Goal: Task Accomplishment & Management: Manage account settings

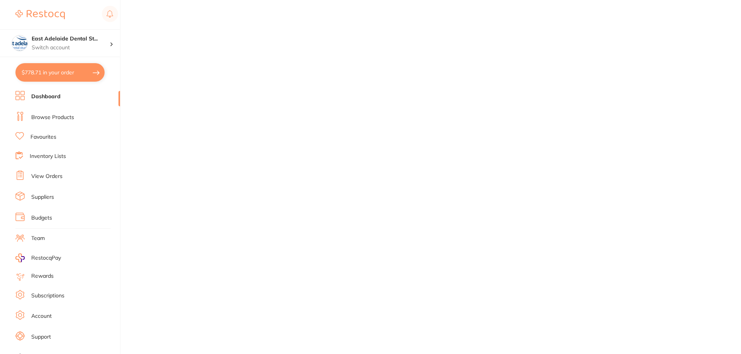
click at [64, 72] on button "$778.71 in your order" at bounding box center [59, 72] width 89 height 19
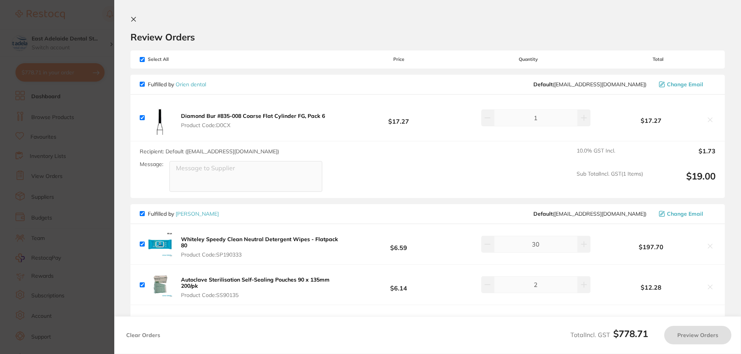
checkbox input "true"
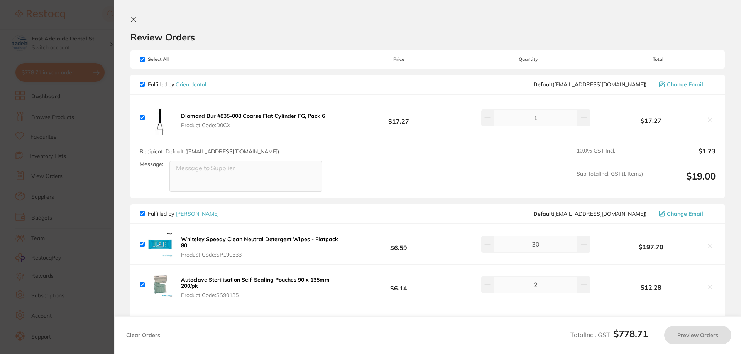
checkbox input "true"
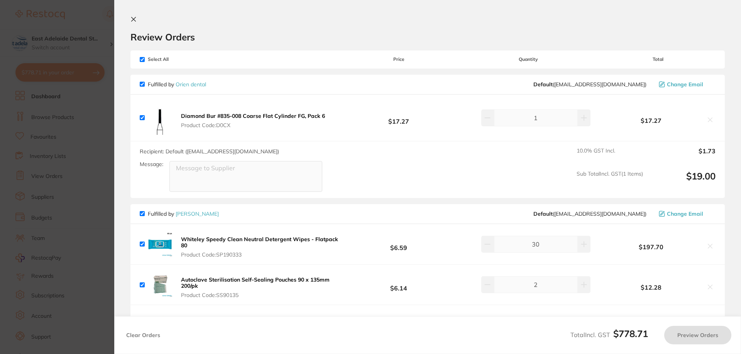
checkbox input "true"
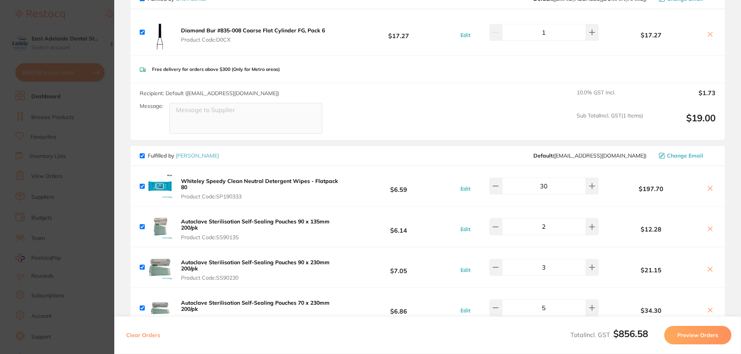
click at [49, 174] on section "Update RRP Set your pre negotiated price for this item. Item Agreed RRP (excl. …" at bounding box center [370, 177] width 741 height 354
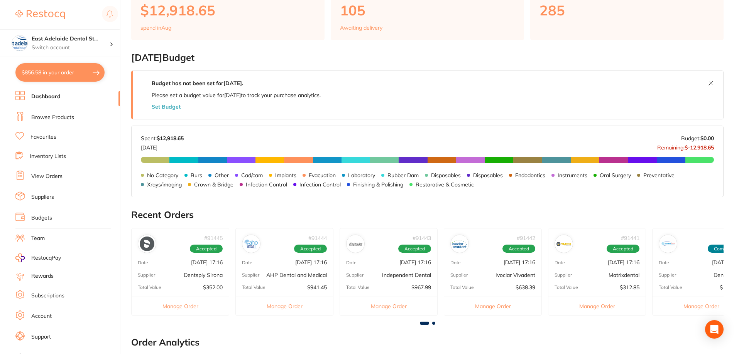
click at [48, 177] on link "View Orders" at bounding box center [46, 177] width 31 height 8
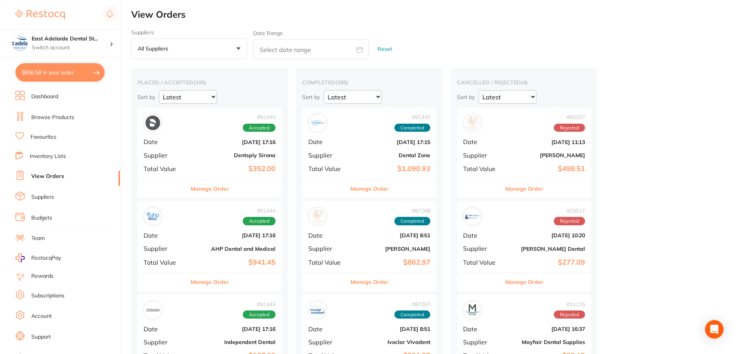
click at [226, 186] on button "Manage Order" at bounding box center [210, 189] width 38 height 19
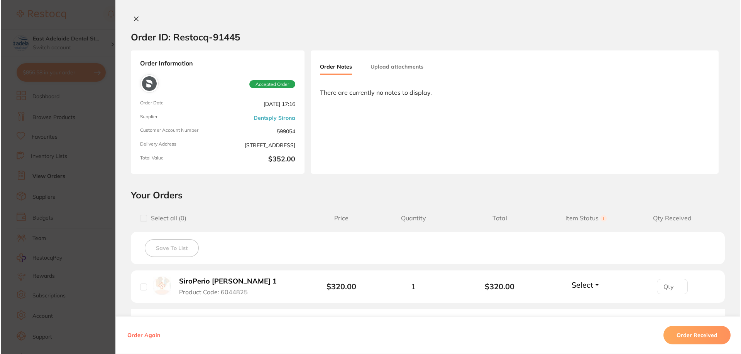
scroll to position [106, 0]
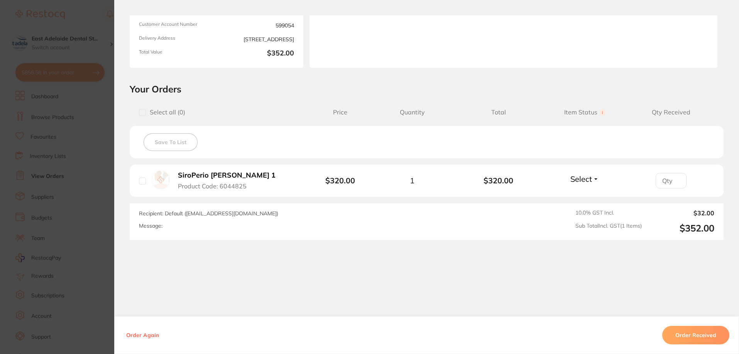
click at [51, 177] on section "Order ID: Restocq- 91445 Order Information Accepted Order Order Date Aug 26 202…" at bounding box center [369, 177] width 739 height 354
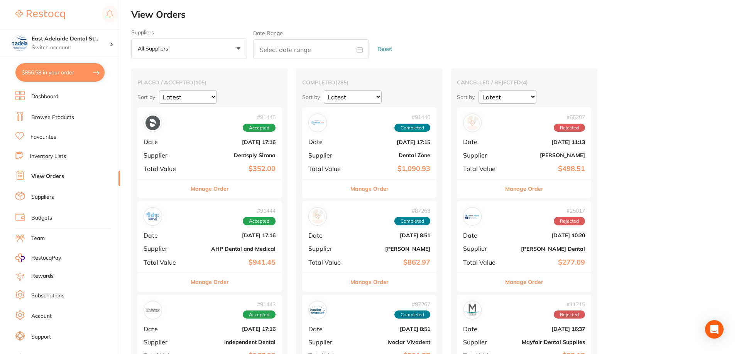
drag, startPoint x: 365, startPoint y: 22, endPoint x: 586, endPoint y: 5, distance: 221.3
click at [213, 178] on div "# 91445 Accepted Date Aug 26 2025, 17:16 Supplier Dentsply Sirona Total Value $…" at bounding box center [209, 143] width 144 height 71
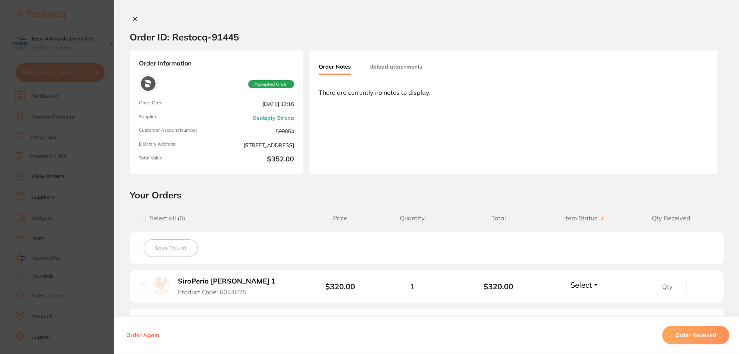
drag, startPoint x: 176, startPoint y: 279, endPoint x: 234, endPoint y: 281, distance: 57.9
click at [221, 278] on b "SiroPerio POE 1" at bounding box center [227, 282] width 98 height 8
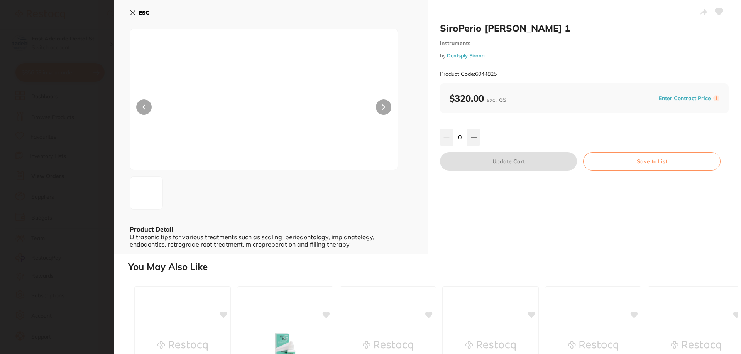
click at [171, 281] on section "SiroPerio POE 1 instruments by Dentsply Sirona Product Code: 6044825 ESC Produc…" at bounding box center [370, 177] width 741 height 354
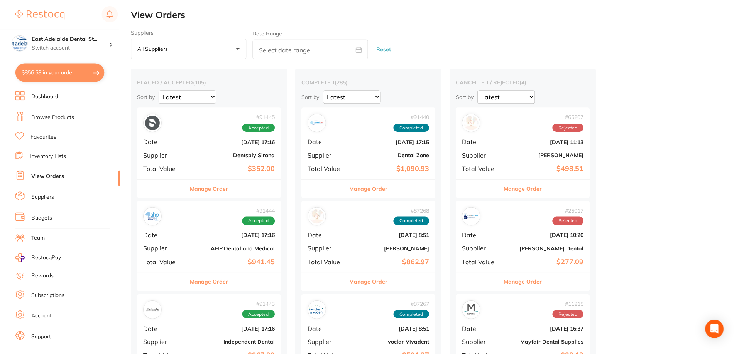
scroll to position [77, 0]
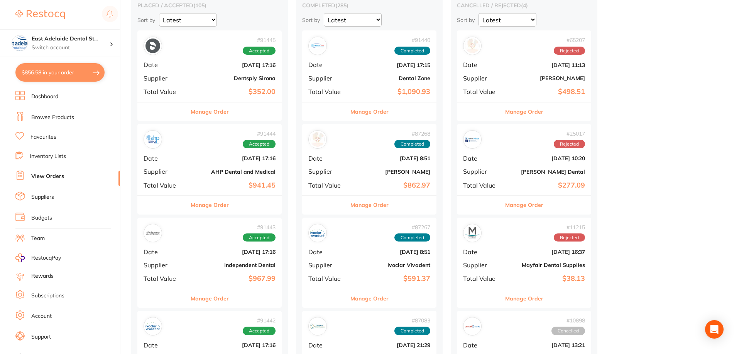
click at [511, 60] on div "# 65207 Rejected Date Dec 20 2024, 11:13 Supplier Henry Schein Halas Total Valu…" at bounding box center [524, 65] width 134 height 71
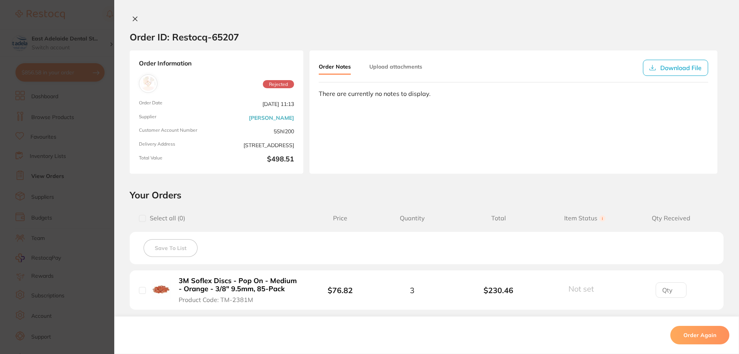
click at [137, 19] on button at bounding box center [135, 19] width 11 height 8
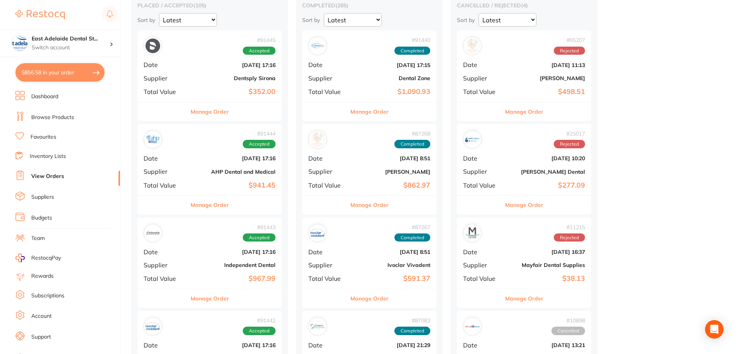
click at [231, 89] on b "$352.00" at bounding box center [234, 92] width 84 height 8
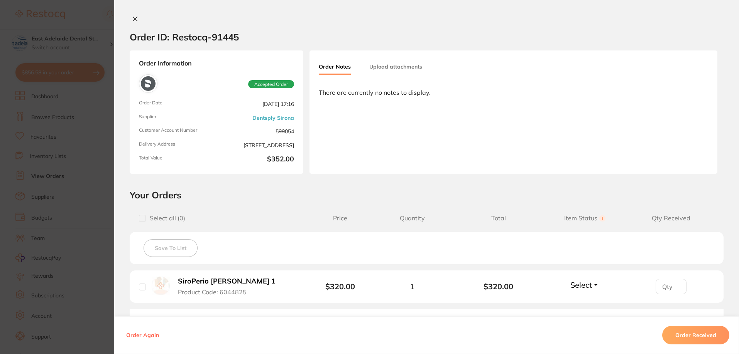
click at [178, 280] on b "SiroPerio POE 1" at bounding box center [227, 282] width 98 height 8
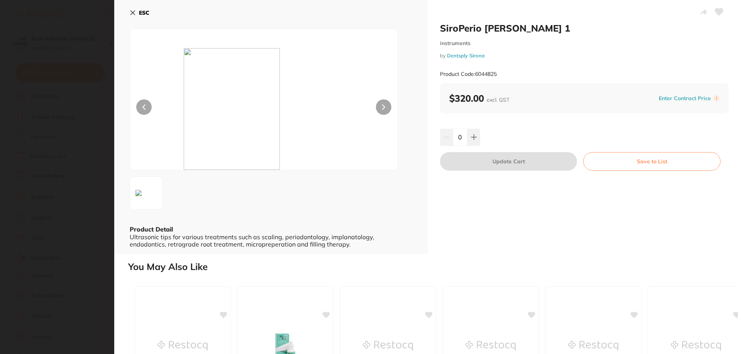
click at [479, 136] on div "0" at bounding box center [584, 137] width 289 height 17
click at [473, 140] on icon at bounding box center [474, 137] width 6 height 6
type input "1"
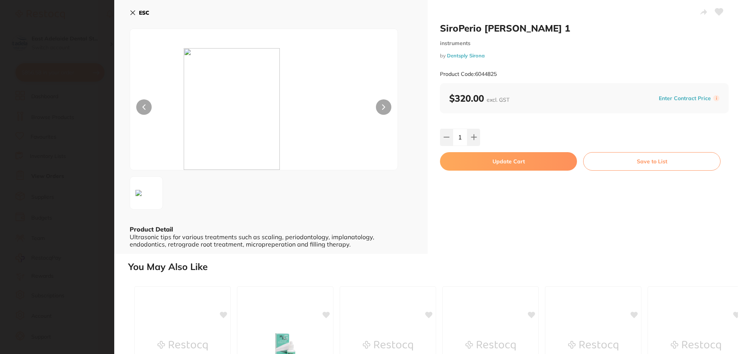
click at [487, 160] on button "Update Cart" at bounding box center [508, 161] width 137 height 19
checkbox input "false"
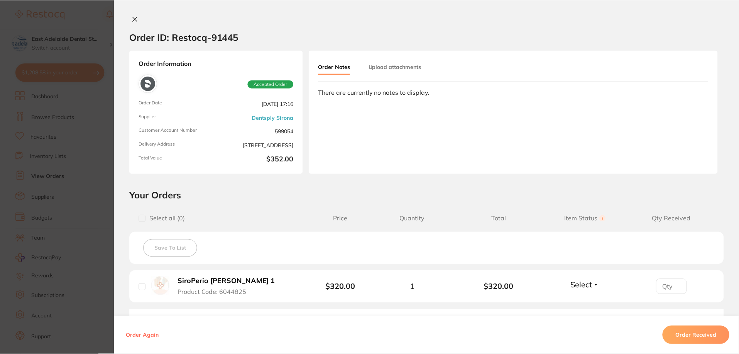
scroll to position [77, 0]
click at [135, 18] on icon at bounding box center [135, 19] width 6 height 6
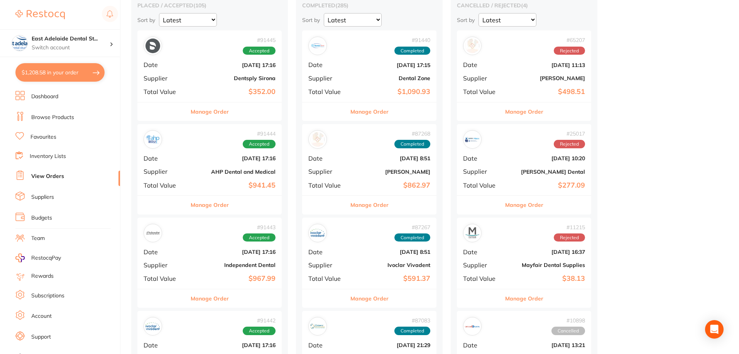
click at [41, 100] on link "Dashboard" at bounding box center [44, 97] width 27 height 8
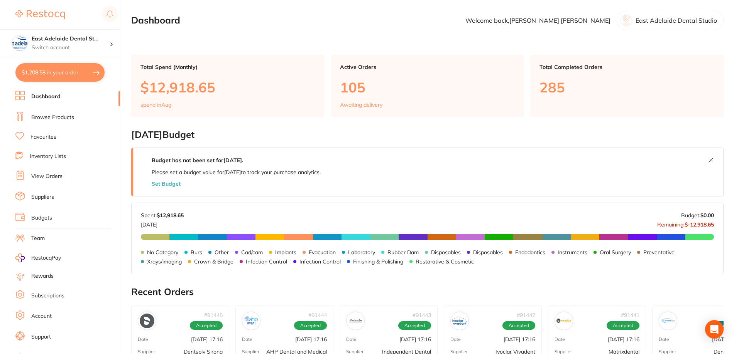
click at [55, 175] on link "View Orders" at bounding box center [46, 177] width 31 height 8
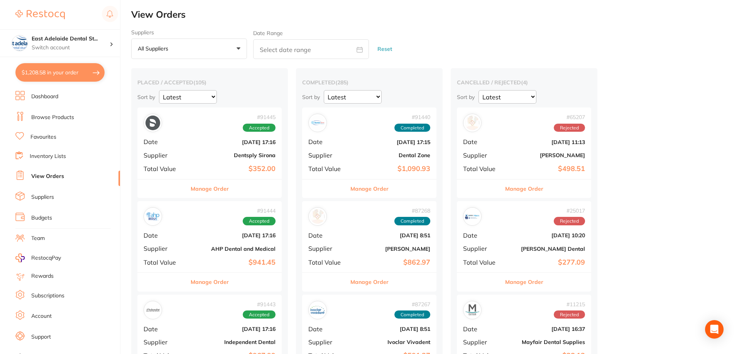
click at [47, 92] on li "Dashboard" at bounding box center [67, 97] width 105 height 12
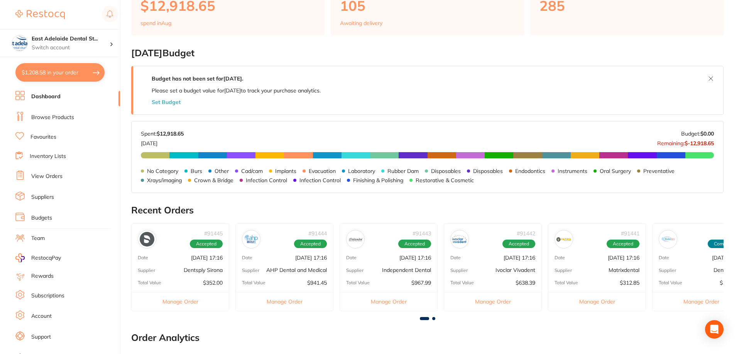
scroll to position [154, 0]
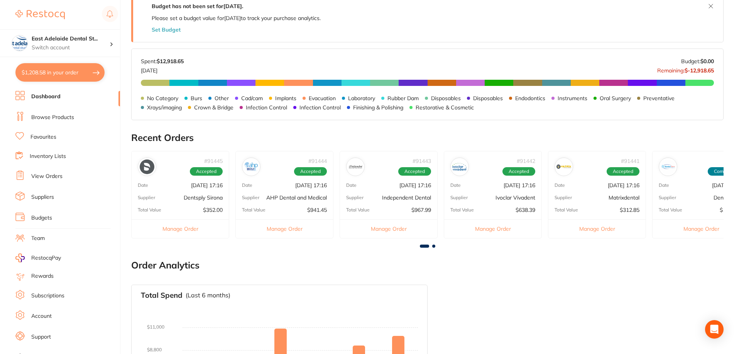
click at [418, 216] on div "# 91443 Accepted Date Aug 26 2025, 17:16 Supplier Independent Dental Total Valu…" at bounding box center [388, 195] width 98 height 88
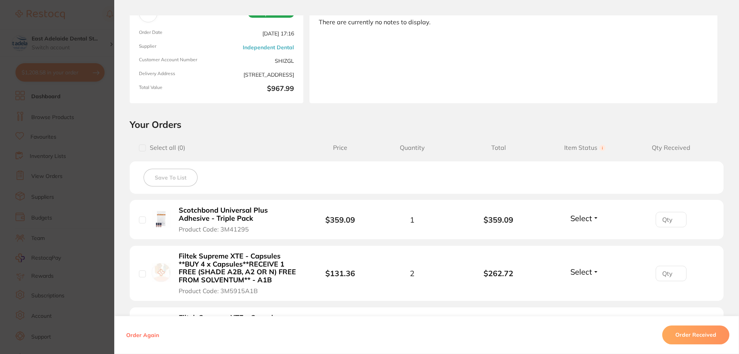
scroll to position [231, 0]
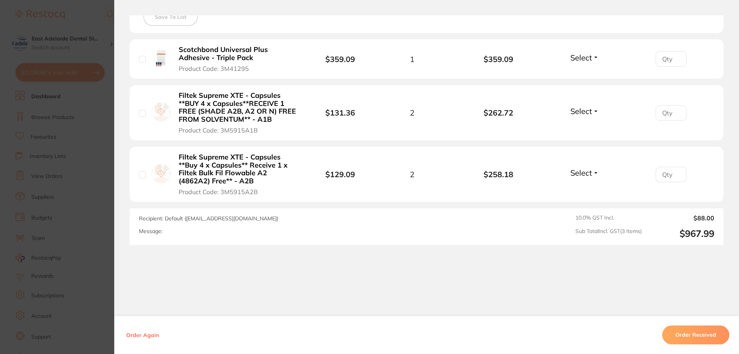
click at [103, 140] on section "Order ID: Restocq- 91443 Order Information Accepted Order Order Date Aug 26 202…" at bounding box center [369, 177] width 739 height 354
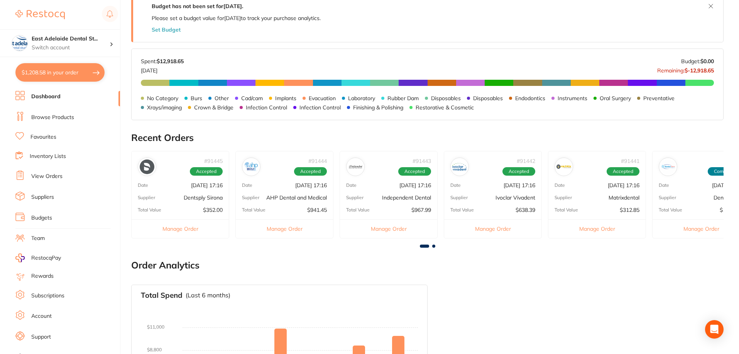
click at [50, 98] on link "Dashboard" at bounding box center [45, 97] width 29 height 8
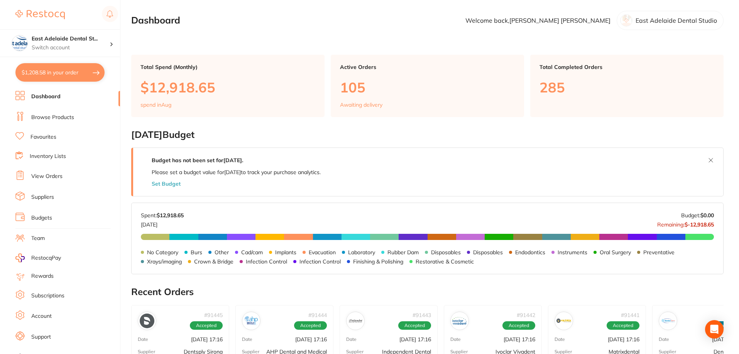
click at [705, 18] on p "East Adelaide Dental Studio" at bounding box center [675, 20] width 81 height 7
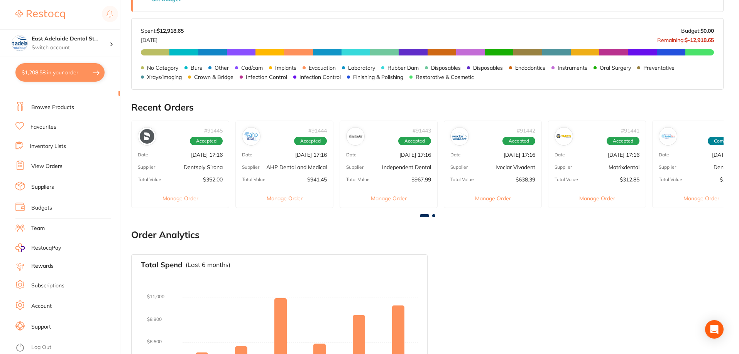
scroll to position [266, 0]
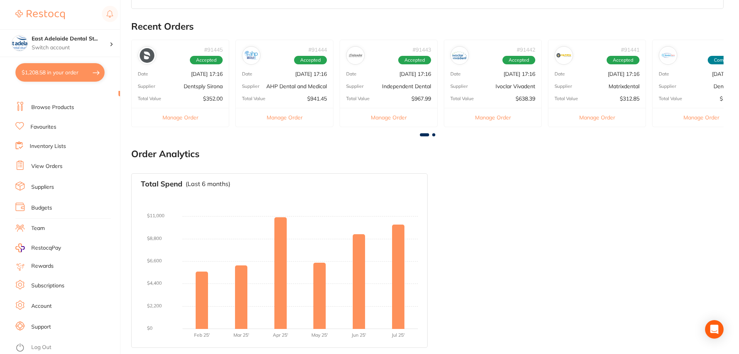
click at [33, 344] on link "Log Out" at bounding box center [41, 348] width 20 height 8
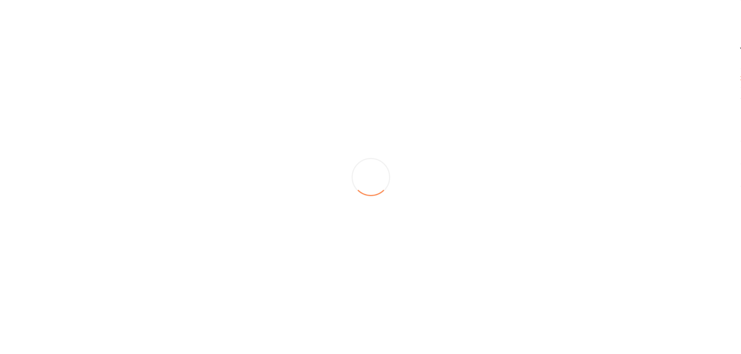
scroll to position [0, 0]
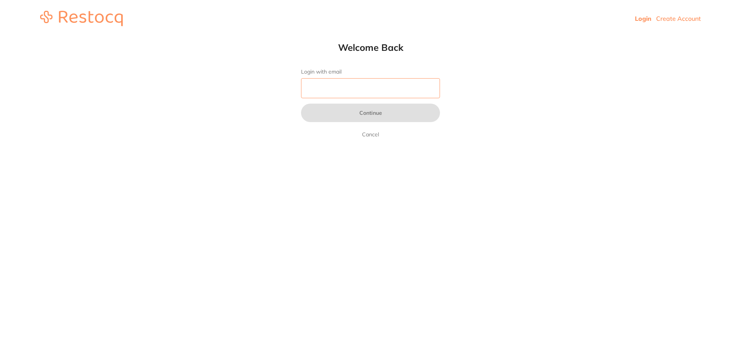
click at [362, 84] on input "Login with email" at bounding box center [370, 88] width 139 height 20
type input "[EMAIL_ADDRESS][DOMAIN_NAME]"
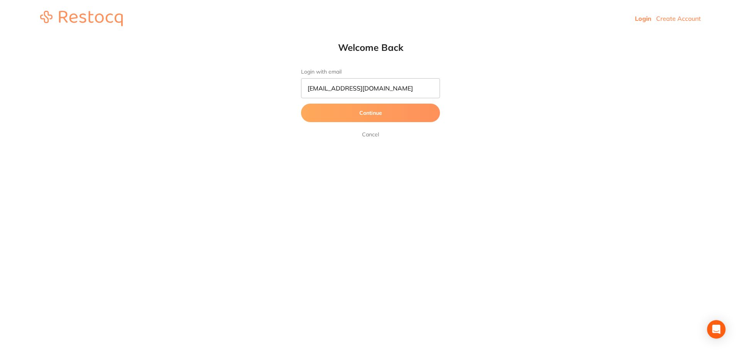
click at [392, 116] on button "Continue" at bounding box center [370, 113] width 139 height 19
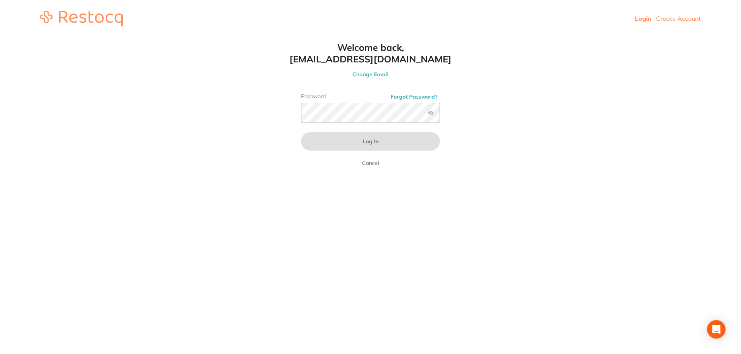
click at [384, 102] on div "Password Forgot Password?" at bounding box center [370, 111] width 139 height 36
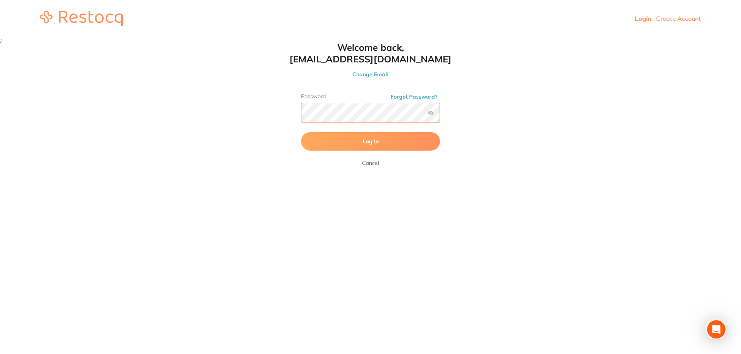
click at [301, 132] on button "Log In" at bounding box center [370, 141] width 139 height 19
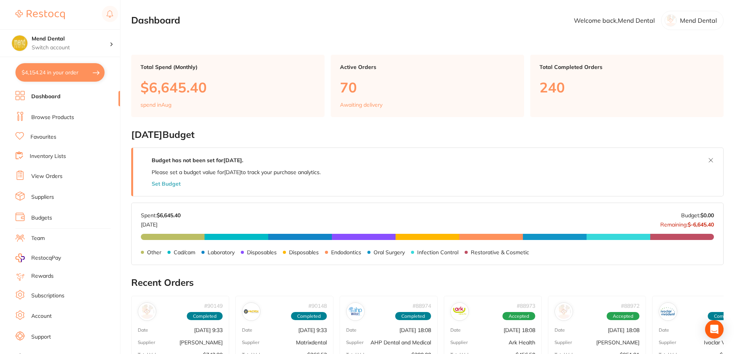
click at [80, 67] on button "$4,154.24 in your order" at bounding box center [59, 72] width 89 height 19
checkbox input "true"
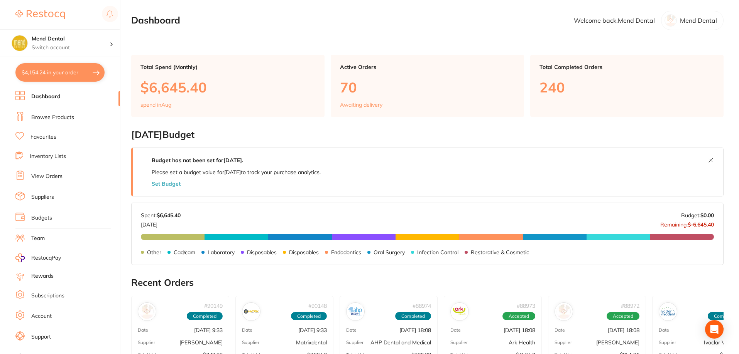
checkbox input "true"
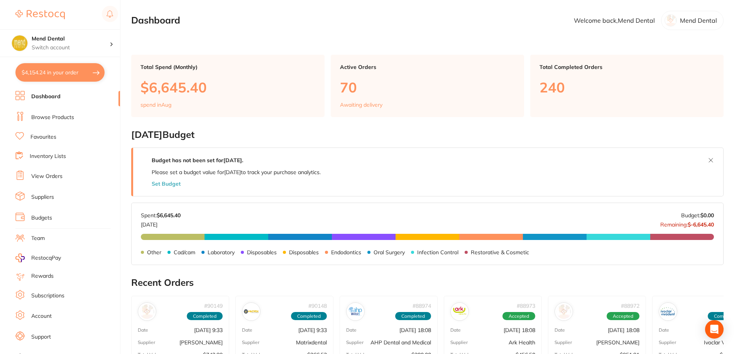
checkbox input "true"
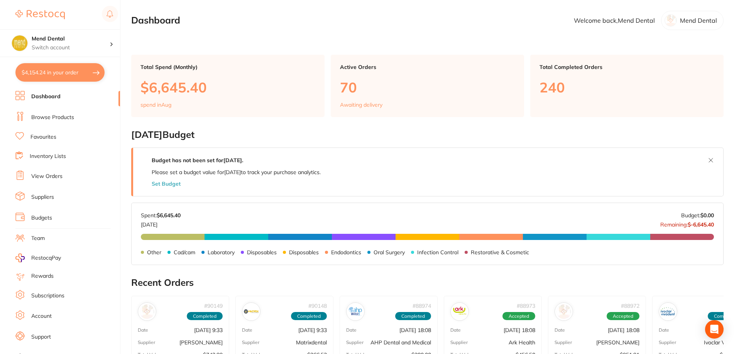
checkbox input "true"
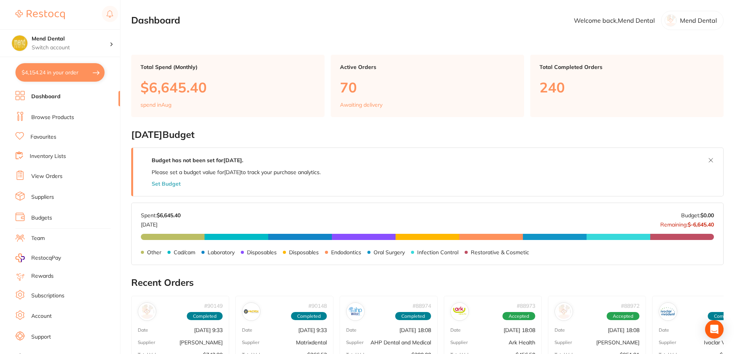
checkbox input "true"
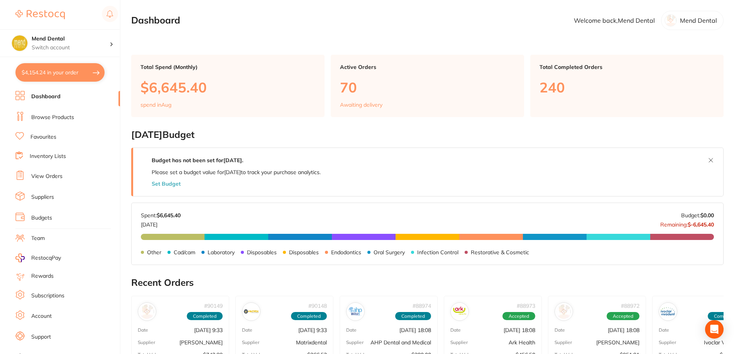
checkbox input "true"
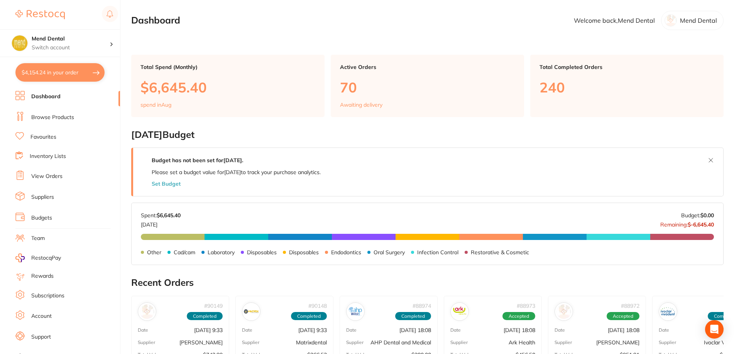
checkbox input "true"
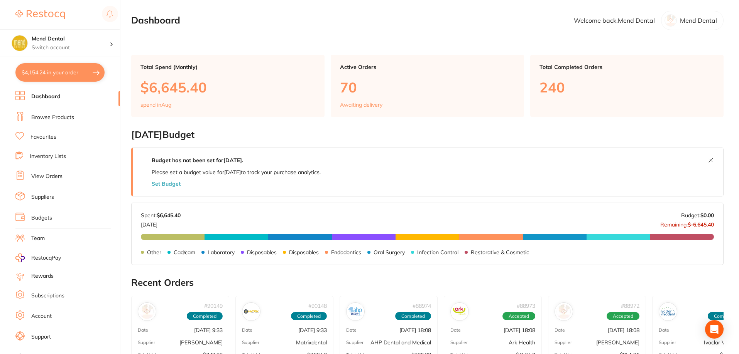
checkbox input "true"
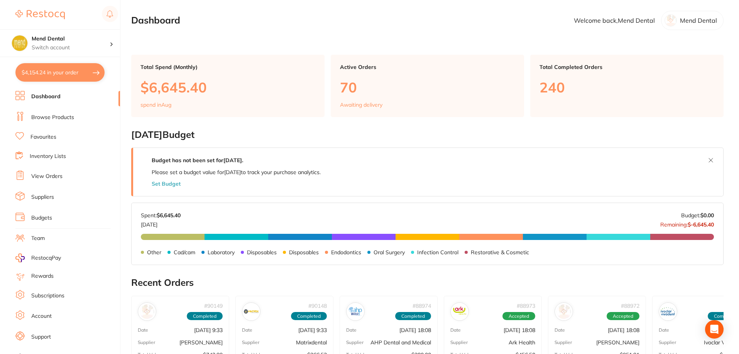
checkbox input "true"
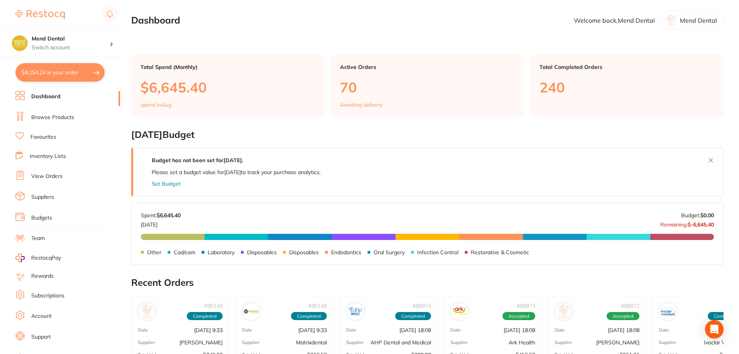
checkbox input "true"
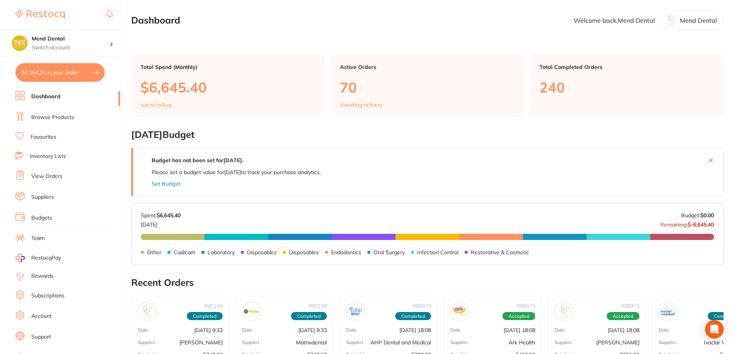
checkbox input "true"
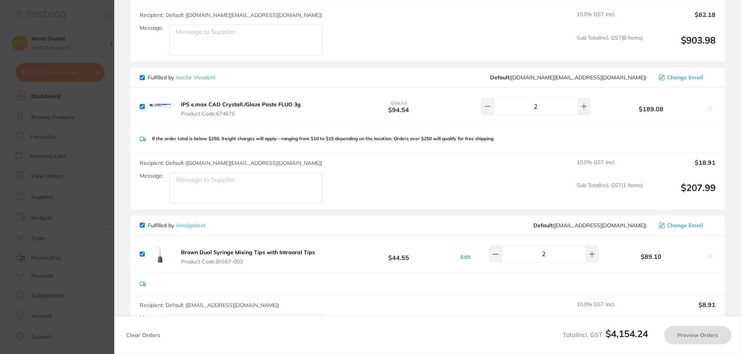
type input "15"
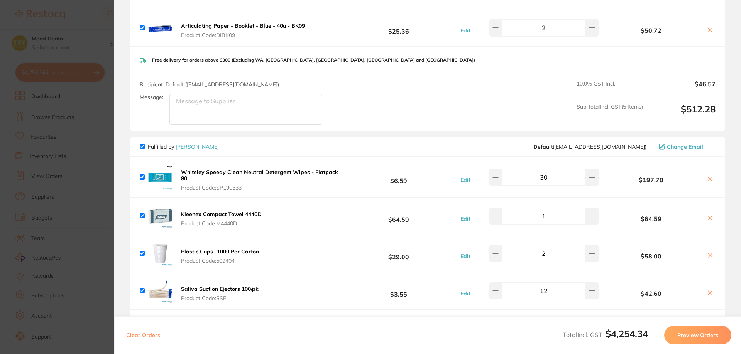
scroll to position [1581, 0]
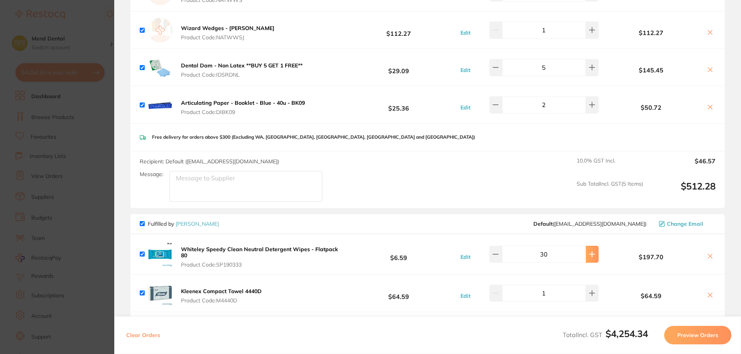
click at [587, 255] on button at bounding box center [592, 254] width 13 height 17
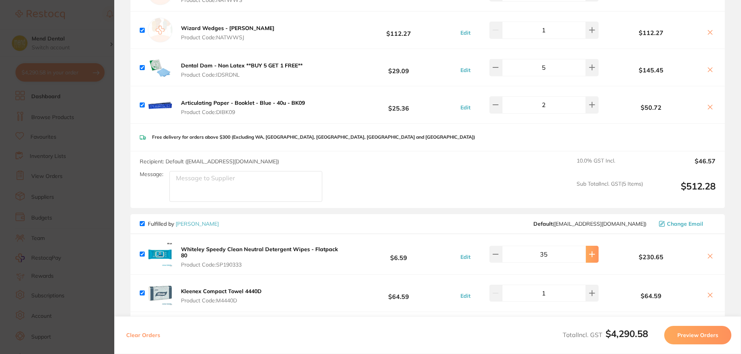
click at [587, 255] on button at bounding box center [592, 254] width 13 height 17
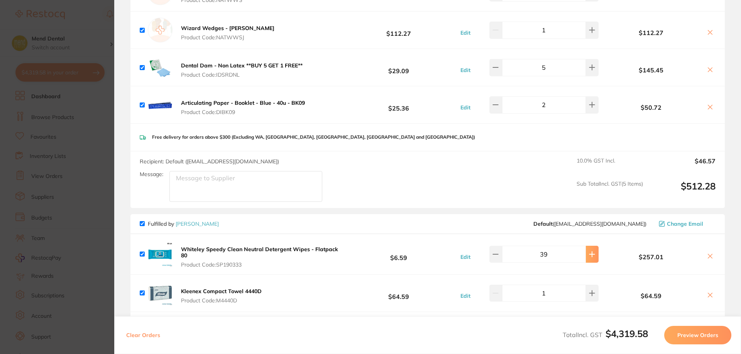
type input "40"
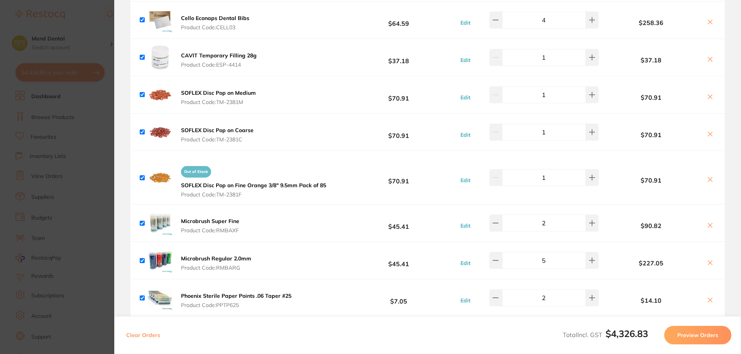
scroll to position [1774, 0]
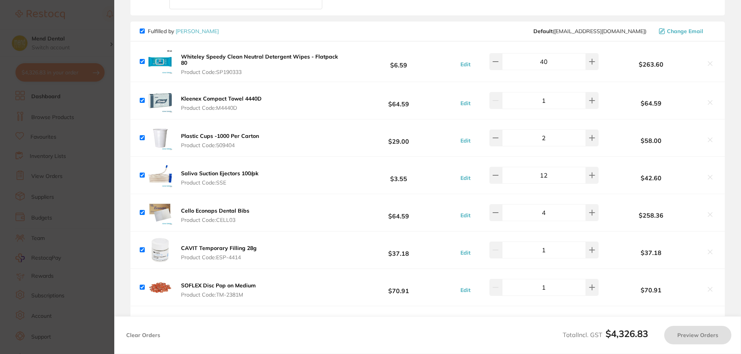
click at [32, 173] on section "Update RRP Set your pre negotiated price for this item. Item Agreed RRP (excl. …" at bounding box center [370, 177] width 741 height 354
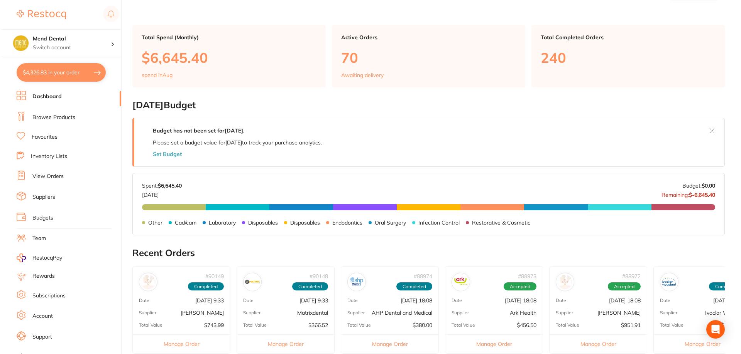
scroll to position [0, 0]
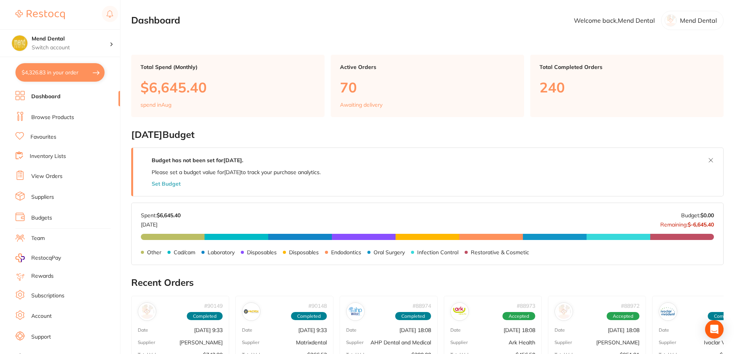
click at [47, 172] on li "View Orders" at bounding box center [67, 177] width 105 height 12
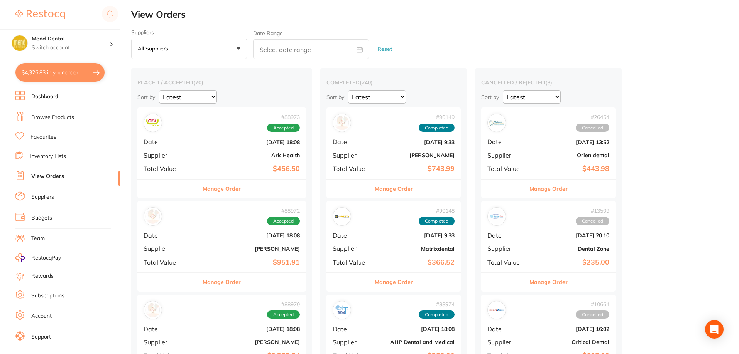
click at [63, 81] on button "$4,326.83 in your order" at bounding box center [59, 72] width 89 height 19
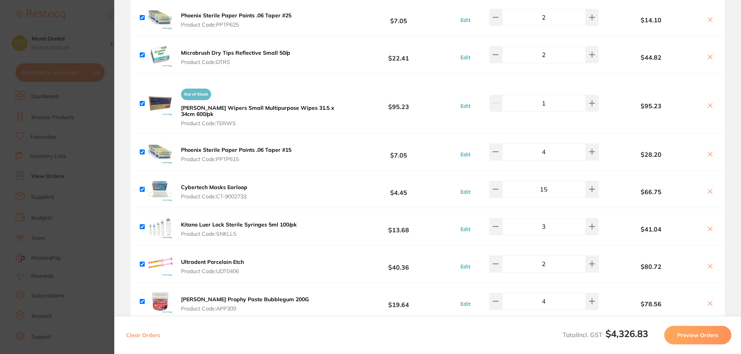
scroll to position [2314, 0]
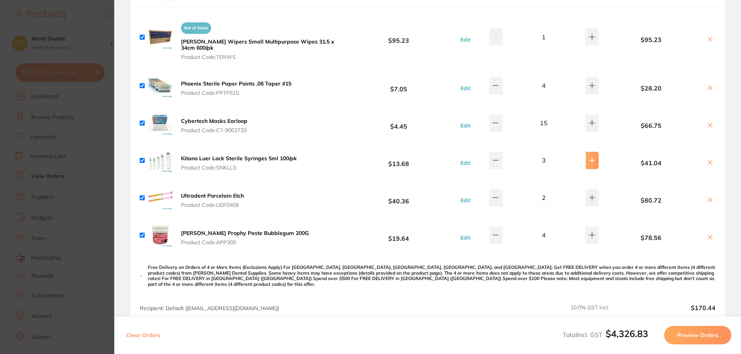
click at [590, 156] on button at bounding box center [592, 160] width 13 height 17
type input "4"
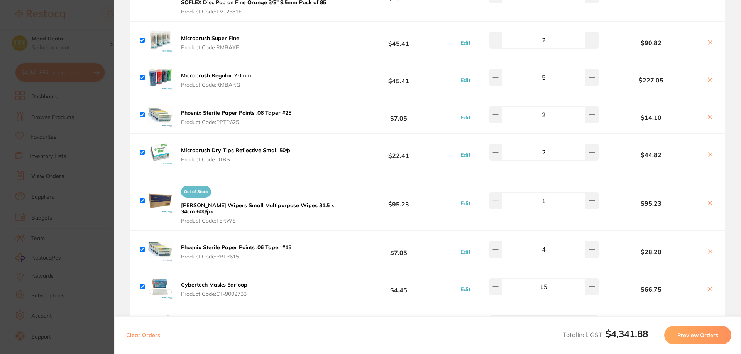
scroll to position [1919, 0]
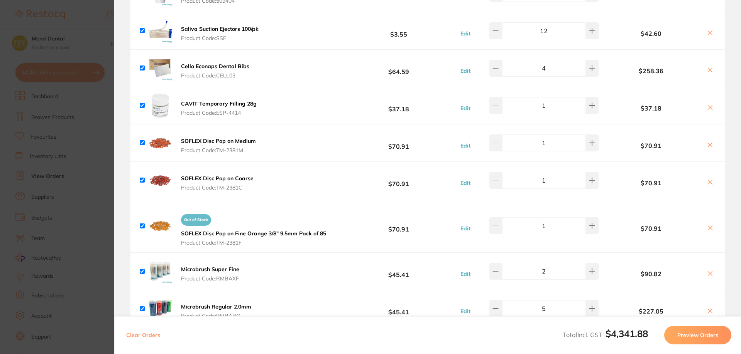
click at [98, 130] on section "Update RRP Set your pre negotiated price for this item. Item Agreed RRP (excl. …" at bounding box center [370, 177] width 741 height 354
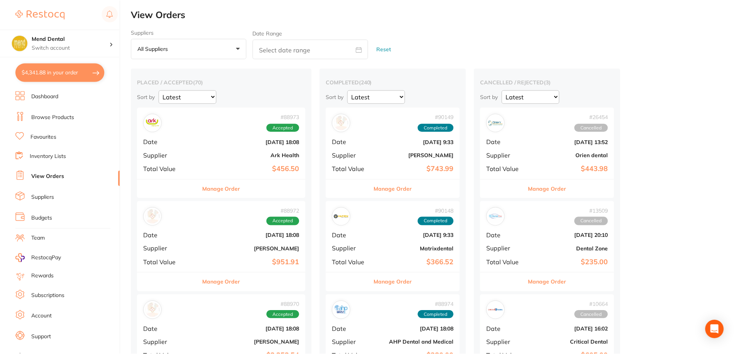
scroll to position [0, 0]
click at [44, 96] on link "Dashboard" at bounding box center [44, 97] width 27 height 8
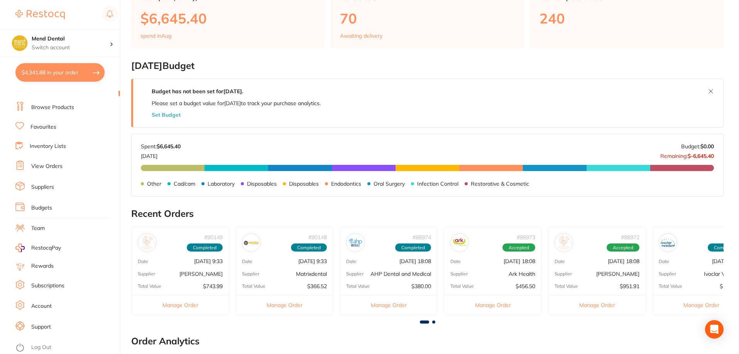
scroll to position [231, 0]
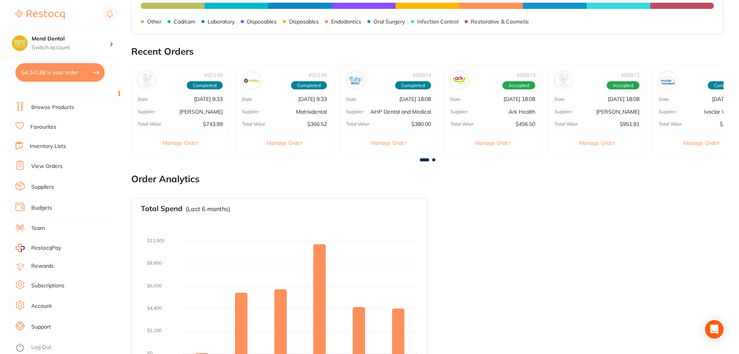
click at [38, 348] on link "Log Out" at bounding box center [41, 348] width 20 height 8
